Goal: Transaction & Acquisition: Book appointment/travel/reservation

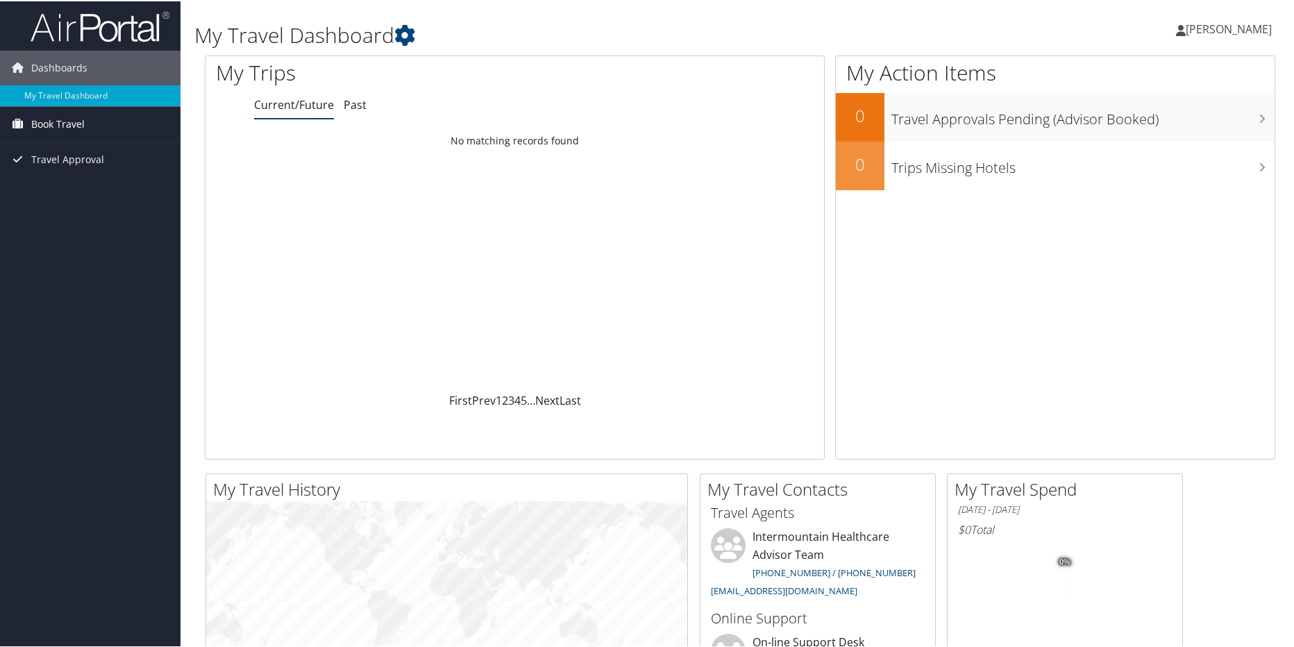
click at [48, 116] on span "Book Travel" at bounding box center [57, 122] width 53 height 35
click at [66, 166] on link "Book/Manage Online Trips" at bounding box center [90, 171] width 180 height 21
click at [51, 115] on span "Book Travel" at bounding box center [57, 122] width 53 height 35
click at [72, 167] on link "Book/Manage Online Trips" at bounding box center [90, 171] width 180 height 21
click at [81, 164] on link "Book/Manage Online Trips" at bounding box center [90, 171] width 180 height 21
